Goal: Navigation & Orientation: Go to known website

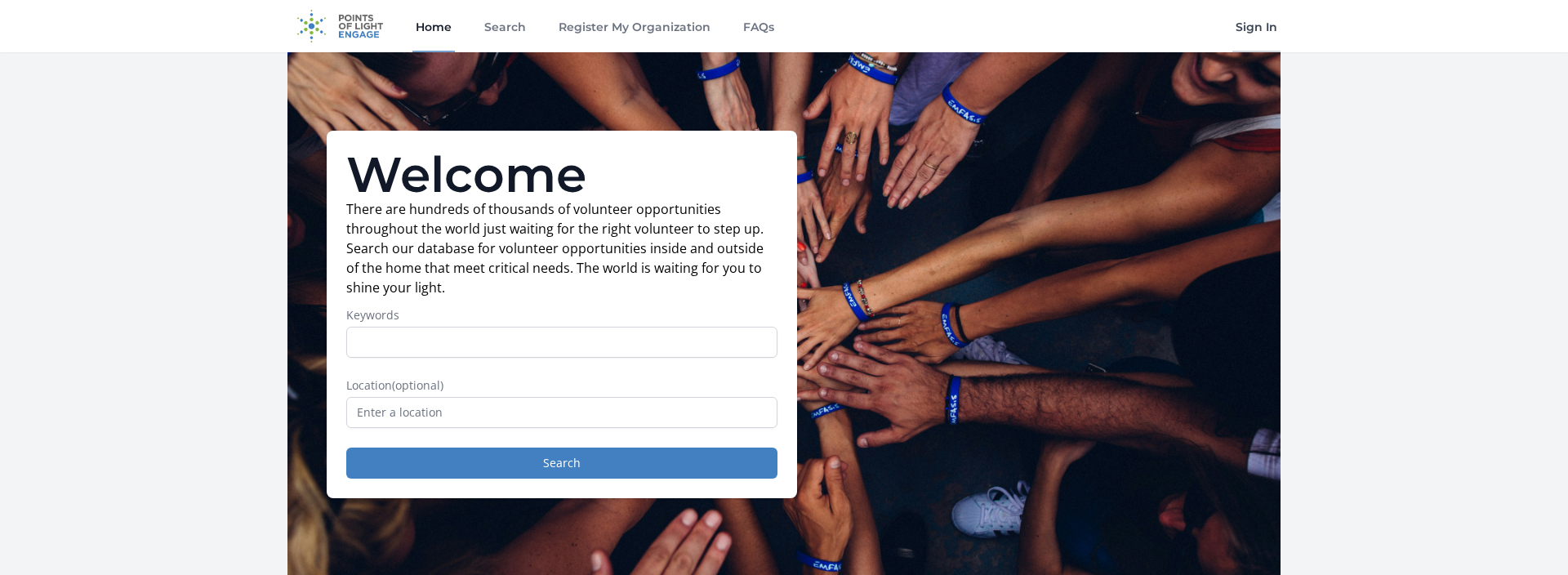
click at [1255, 17] on link "Sign In" at bounding box center [1256, 26] width 48 height 52
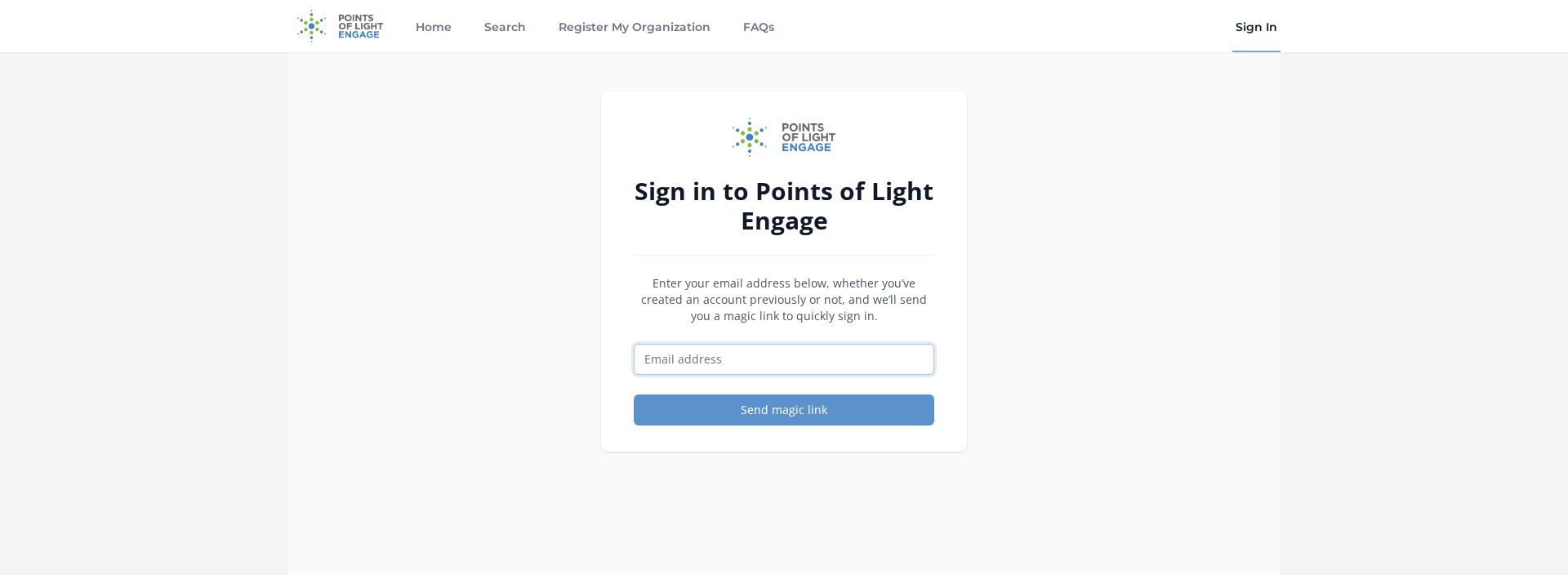
click at [739, 369] on input "Email address" at bounding box center [784, 359] width 300 height 31
type input "alissa.dredd@ace4change.org"
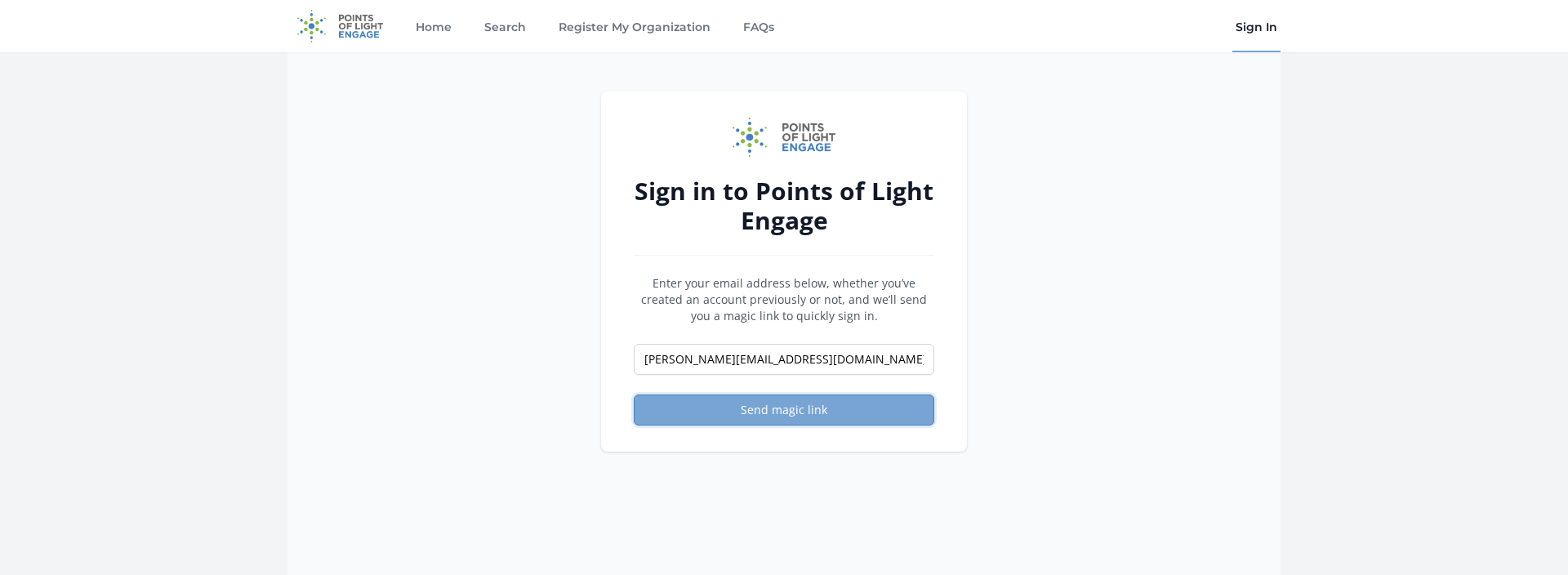
click at [752, 415] on button "Send magic link" at bounding box center [784, 410] width 300 height 31
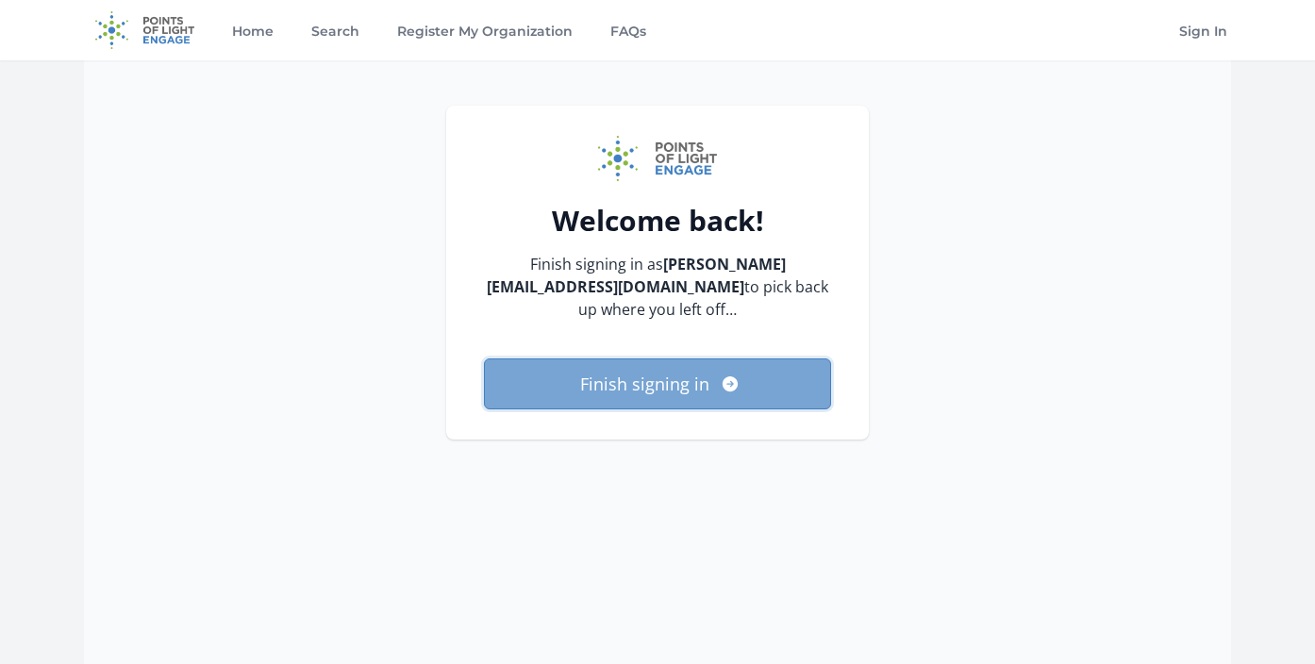
click at [680, 379] on button "Finish signing in" at bounding box center [657, 383] width 347 height 51
